Goal: Information Seeking & Learning: Compare options

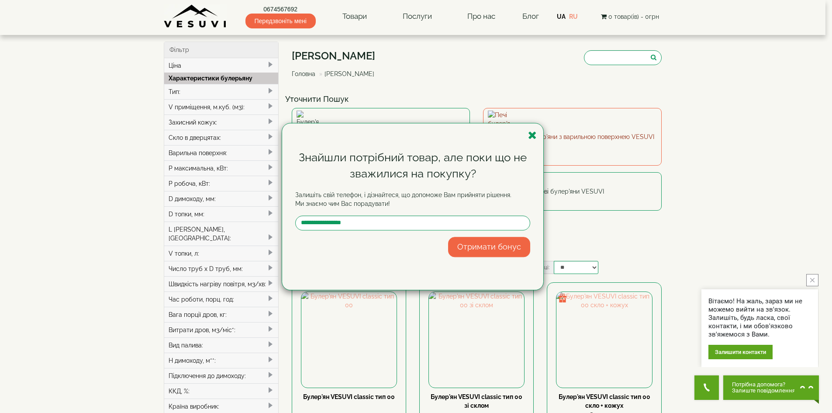
click at [531, 135] on icon "button" at bounding box center [532, 135] width 9 height 11
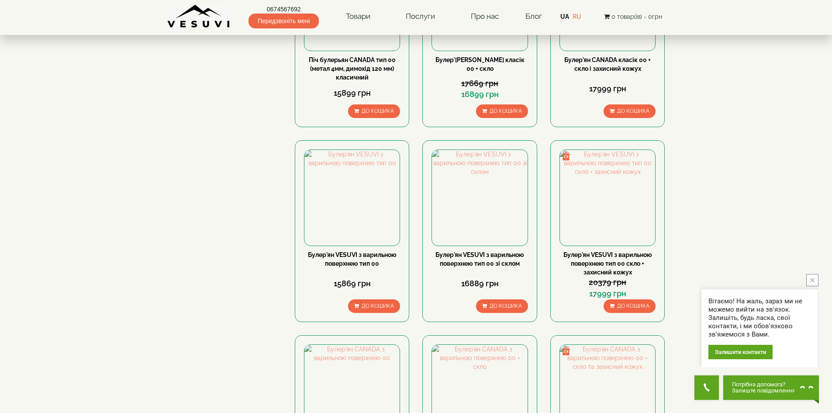
scroll to position [524, 0]
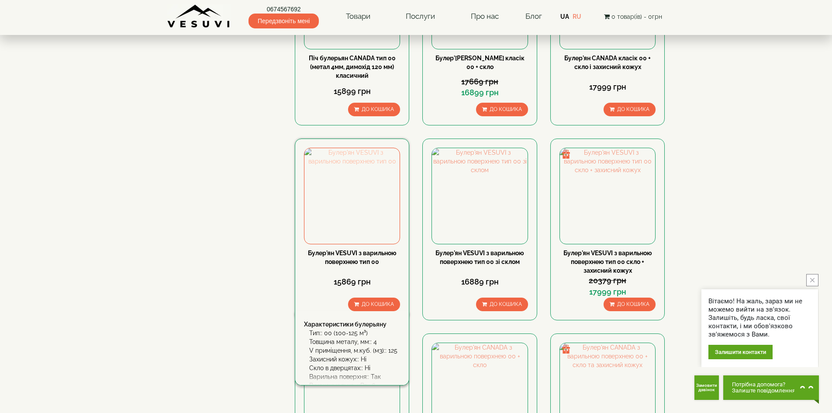
click at [355, 150] on img at bounding box center [351, 195] width 95 height 95
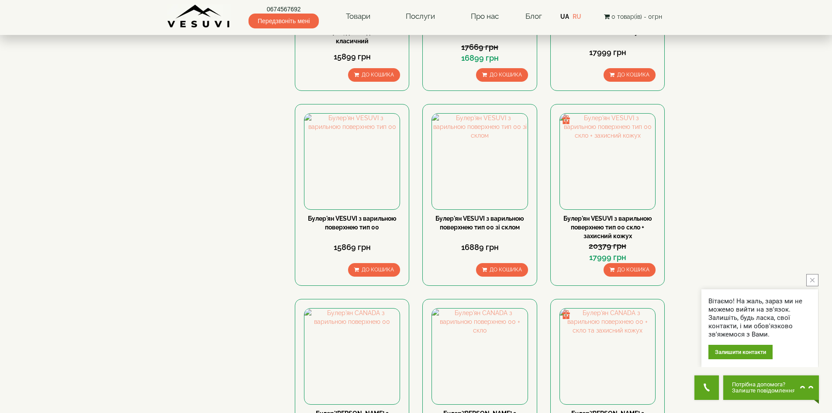
scroll to position [612, 0]
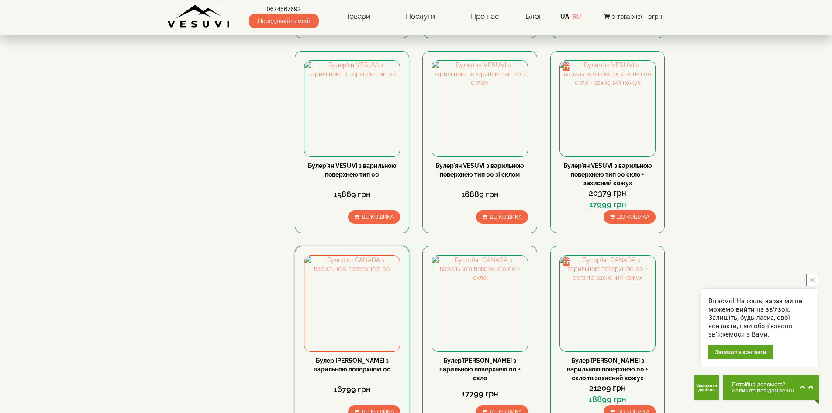
click at [351, 357] on link "Булер'[PERSON_NAME] з варильною поверхнею 00" at bounding box center [352, 365] width 77 height 16
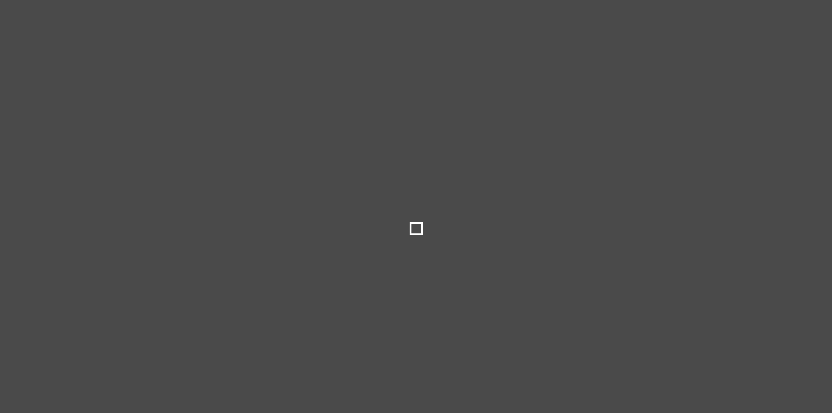
select select
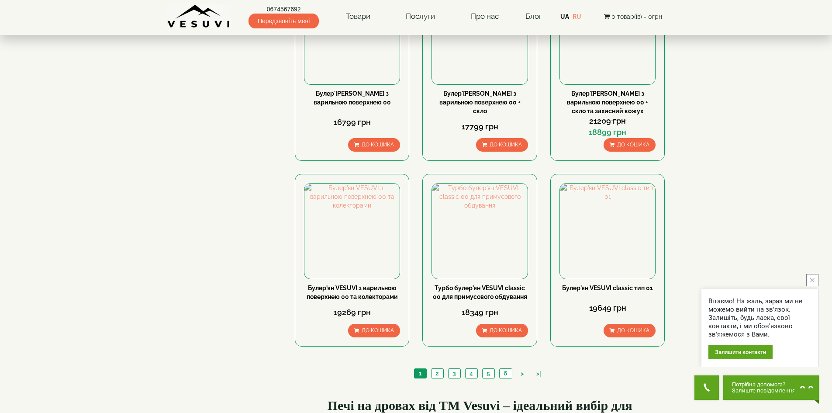
scroll to position [959, 0]
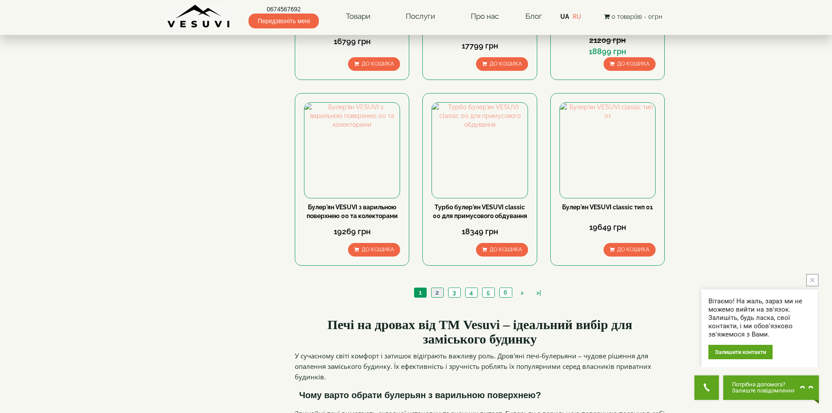
click at [438, 288] on link "2" at bounding box center [437, 292] width 12 height 9
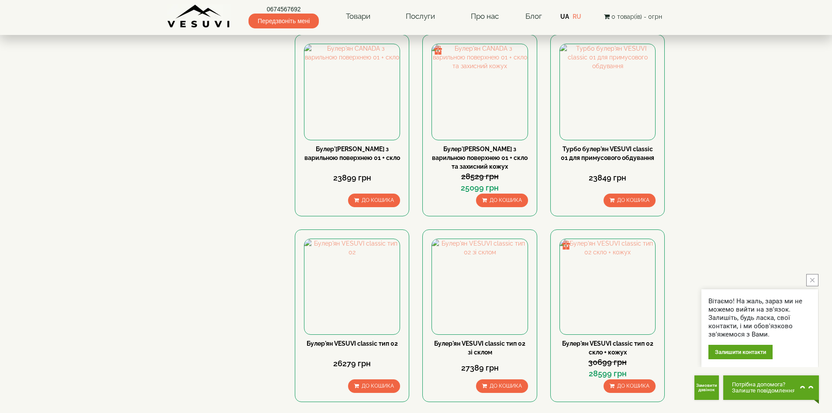
scroll to position [929, 0]
